Goal: Task Accomplishment & Management: Manage account settings

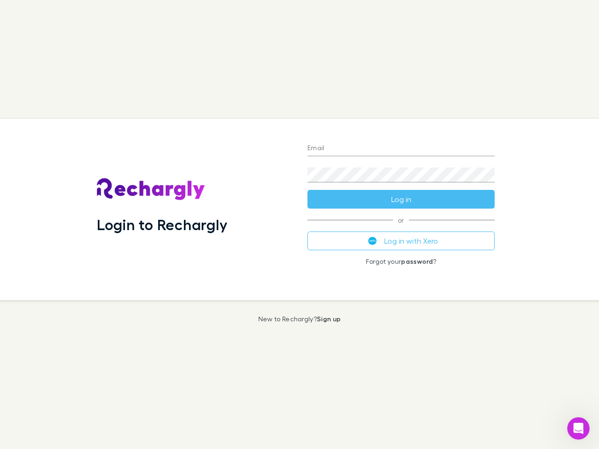
click at [299, 225] on div "Login to Rechargly" at bounding box center [194, 209] width 210 height 181
click at [401, 149] on input "Email" at bounding box center [400, 148] width 187 height 15
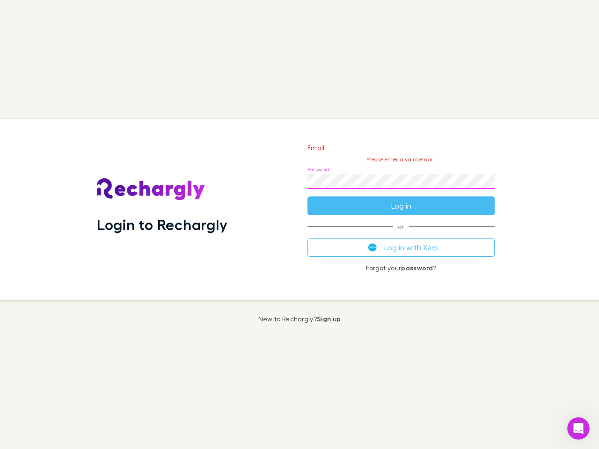
click at [401, 199] on form "Email Please enter a valid email. Password Log in" at bounding box center [400, 174] width 187 height 81
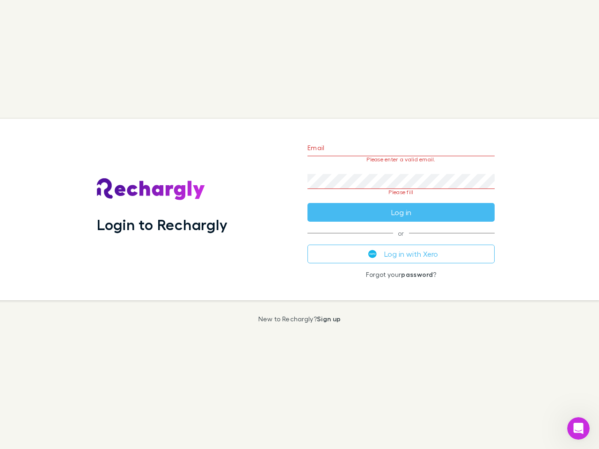
click at [401, 241] on div "Email Please enter a valid email. Password Please fill Log in or Log in with Xe…" at bounding box center [401, 209] width 202 height 181
click at [578, 428] on icon "Open Intercom Messenger" at bounding box center [578, 428] width 15 height 15
